Goal: Find specific page/section: Find specific page/section

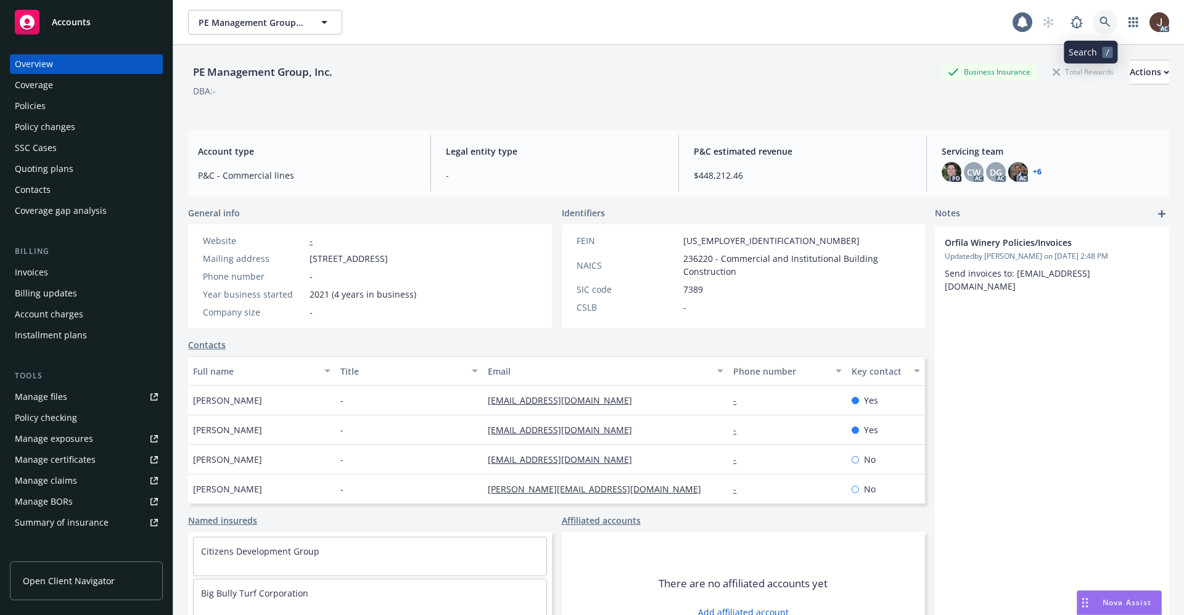
click at [1099, 18] on icon at bounding box center [1104, 22] width 11 height 11
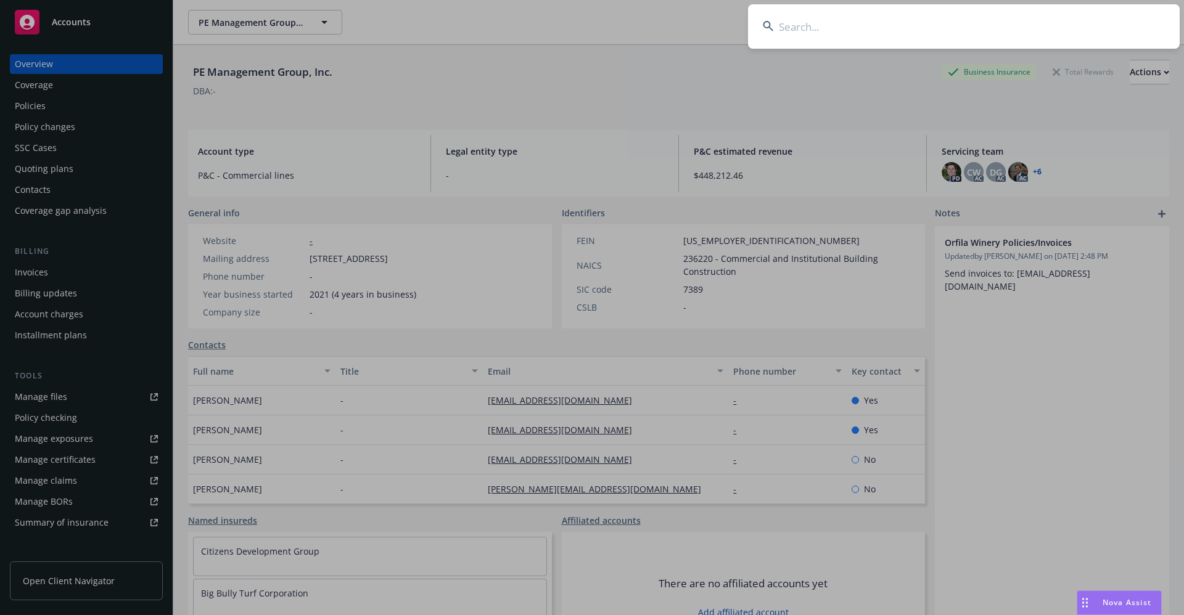
type input "711-01-34-79-0013"
